Goal: Check status

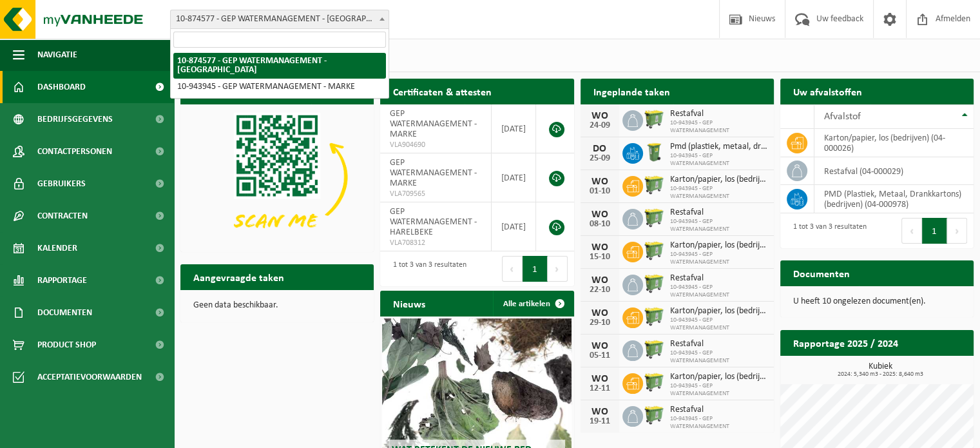
click at [328, 22] on span "10-874577 - GEP WATERMANAGEMENT - [GEOGRAPHIC_DATA]" at bounding box center [280, 19] width 218 height 18
click at [682, 28] on div "Vestiging: 10-874577 - GEP WATERMANAGEMENT - HARELBEKE 10-943945 - GEP WATERMAN…" at bounding box center [490, 19] width 980 height 39
click at [318, 21] on span "10-874577 - GEP WATERMANAGEMENT - [GEOGRAPHIC_DATA]" at bounding box center [280, 19] width 218 height 18
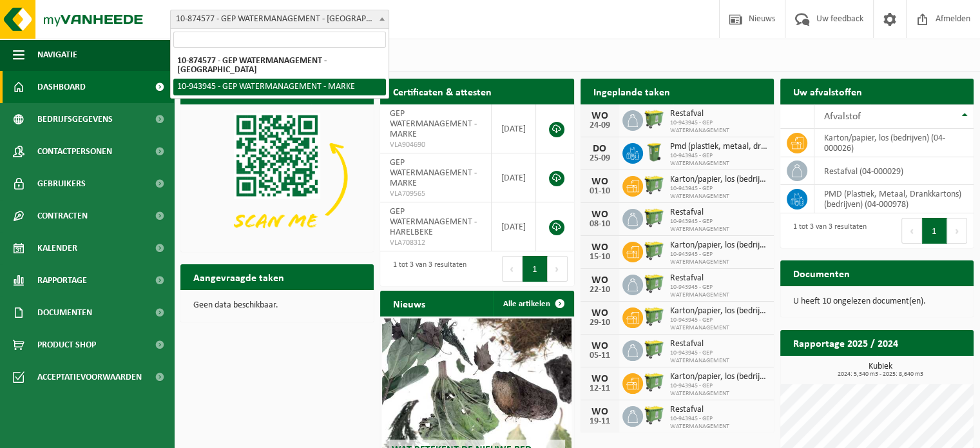
drag, startPoint x: 281, startPoint y: 69, endPoint x: 280, endPoint y: 79, distance: 10.4
select select "140518"
